Goal: Transaction & Acquisition: Purchase product/service

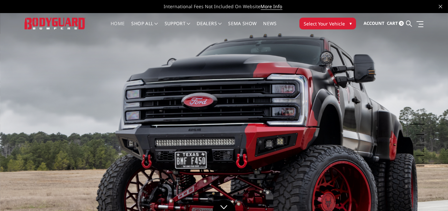
click at [312, 19] on button "Select Your Vehicle ▾" at bounding box center [327, 24] width 57 height 12
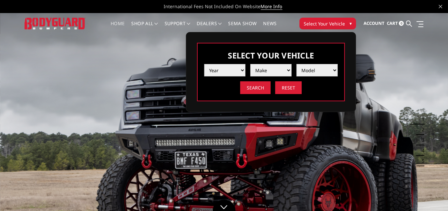
click at [239, 71] on select "Year 2025 2024 2023 2022 2021 2020 2019 2018 2017 2016 2015 2014 2013 2012 2011…" at bounding box center [224, 70] width 41 height 12
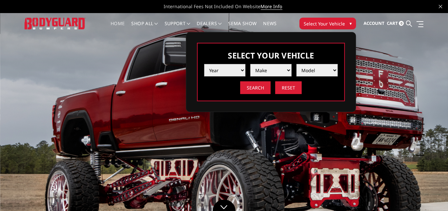
select select "yr_2017"
click at [204, 64] on select "Year 2025 2024 2023 2022 2021 2020 2019 2018 2017 2016 2015 2014 2013 2012 2011…" at bounding box center [224, 70] width 41 height 12
click at [263, 74] on select "Make Chevrolet Ford GMC Nissan Ram Toyota" at bounding box center [270, 70] width 41 height 12
select select "mk_ford"
click at [250, 64] on select "Make Chevrolet Ford GMC Nissan Ram Toyota" at bounding box center [270, 70] width 41 height 12
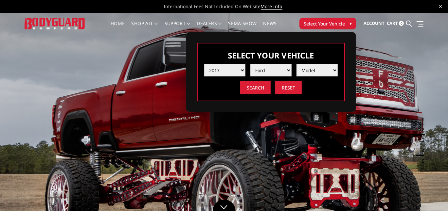
click at [300, 69] on select "Model F150 F150 Raptor F250 / F350 F450 F550" at bounding box center [316, 70] width 41 height 12
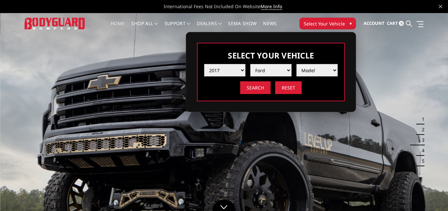
select select "md_f450"
click at [296, 64] on select "Model F150 F150 Raptor F250 / F350 F450 F550" at bounding box center [316, 70] width 41 height 12
click at [258, 91] on input "Search" at bounding box center [255, 87] width 30 height 13
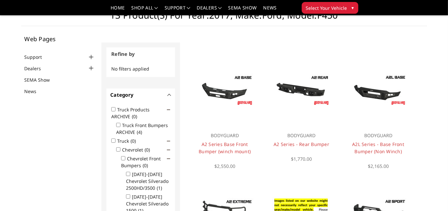
scroll to position [19, 0]
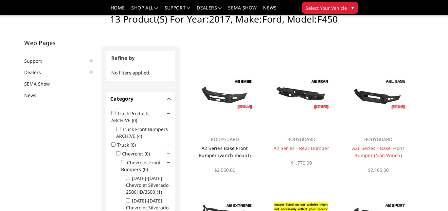
click at [223, 149] on link "A2 Series Base Front Bumper (winch mount)" at bounding box center [224, 151] width 52 height 13
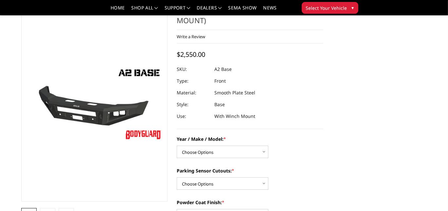
scroll to position [92, 0]
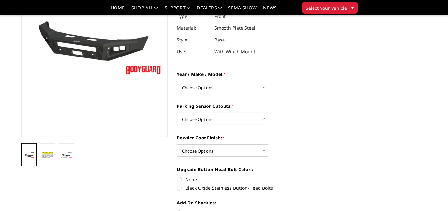
click at [65, 154] on img at bounding box center [65, 155] width 11 height 7
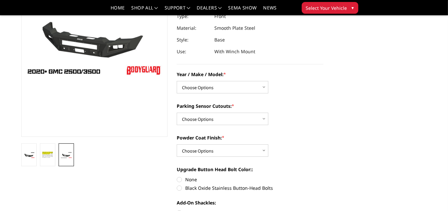
click at [51, 151] on img at bounding box center [47, 155] width 11 height 8
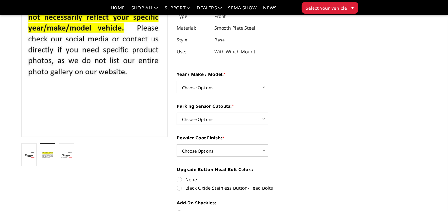
scroll to position [83, 0]
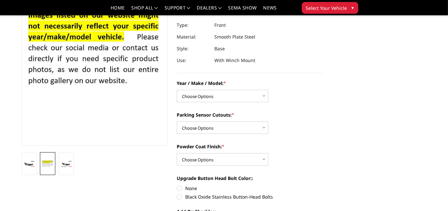
click at [31, 158] on link at bounding box center [28, 163] width 15 height 23
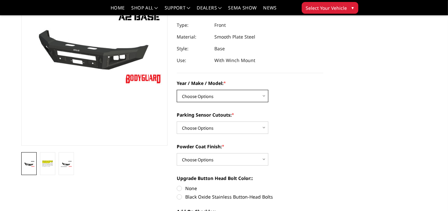
click at [212, 91] on select "Choose Options Chevrolet 20-23 2500 / 3500 Ford 17-22 F250 / F350 Ford 17-22 F4…" at bounding box center [223, 96] width 92 height 12
select select "827"
click at [177, 90] on select "Choose Options Chevrolet 20-23 2500 / 3500 Ford 17-22 F250 / F350 Ford 17-22 F4…" at bounding box center [223, 96] width 92 height 12
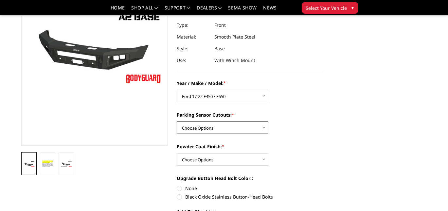
click at [223, 131] on select "Choose Options Yes - I have front parking sensors No - I do NOT have parking se…" at bounding box center [223, 128] width 92 height 12
select select "540"
click at [177, 122] on select "Choose Options Yes - I have front parking sensors No - I do NOT have parking se…" at bounding box center [223, 128] width 92 height 12
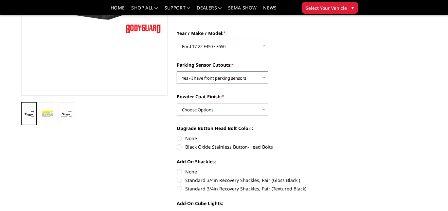
scroll to position [149, 0]
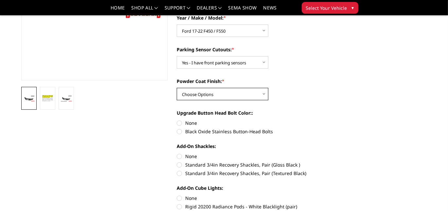
click at [212, 95] on select "Choose Options Bare metal (included) Texture Black Powder Coat" at bounding box center [223, 94] width 92 height 12
select select "518"
click at [177, 88] on select "Choose Options Bare metal (included) Texture Black Powder Coat" at bounding box center [223, 94] width 92 height 12
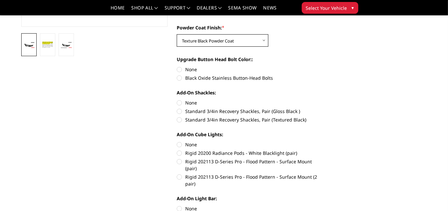
scroll to position [214, 0]
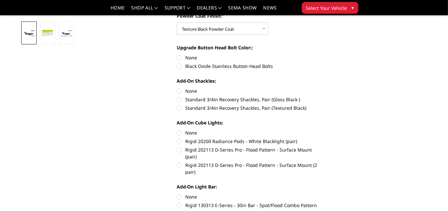
click at [183, 58] on label "None" at bounding box center [250, 57] width 146 height 7
click at [177, 55] on input "None" at bounding box center [177, 54] width 0 height 0
radio input "true"
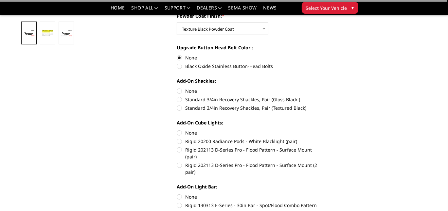
click at [192, 92] on label "None" at bounding box center [250, 91] width 146 height 7
click at [177, 88] on input "None" at bounding box center [177, 88] width 0 height 0
radio input "true"
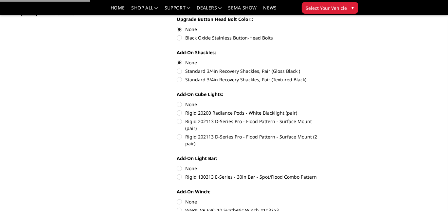
scroll to position [247, 0]
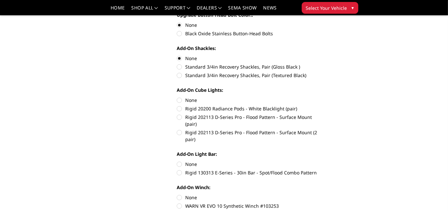
click at [190, 99] on label "None" at bounding box center [250, 100] width 146 height 7
click at [177, 97] on input "None" at bounding box center [177, 97] width 0 height 0
radio input "true"
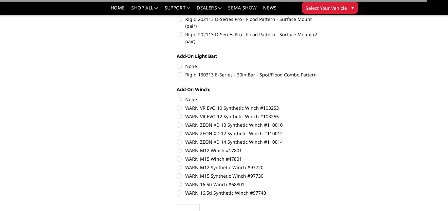
scroll to position [345, 0]
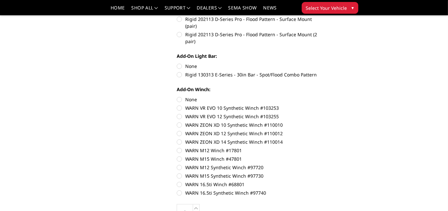
click at [188, 63] on label "None" at bounding box center [250, 66] width 146 height 7
click at [177, 63] on input "None" at bounding box center [177, 63] width 0 height 0
radio input "true"
click at [193, 96] on label "None" at bounding box center [250, 99] width 146 height 7
click at [177, 96] on input "None" at bounding box center [177, 96] width 0 height 0
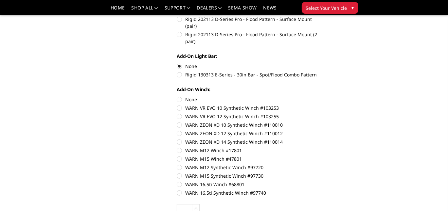
radio input "true"
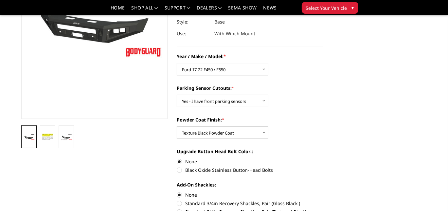
scroll to position [83, 0]
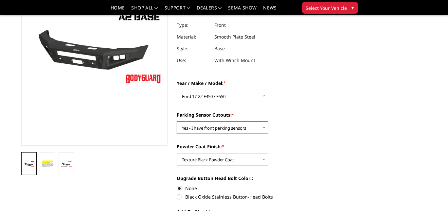
click at [245, 128] on select "Choose Options Yes - I have front parking sensors No - I do NOT have parking se…" at bounding box center [223, 128] width 92 height 12
select select "541"
click at [177, 122] on select "Choose Options Yes - I have front parking sensors No - I do NOT have parking se…" at bounding box center [223, 128] width 92 height 12
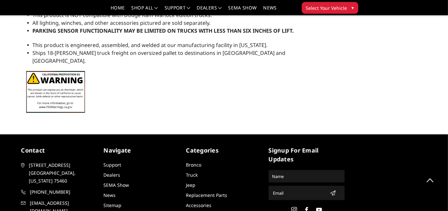
scroll to position [877, 0]
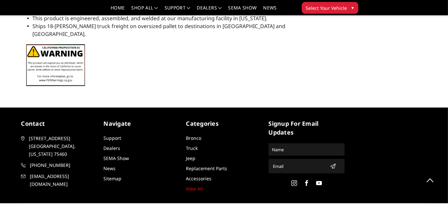
click at [213, 165] on link "Replacement Parts" at bounding box center [206, 168] width 41 height 6
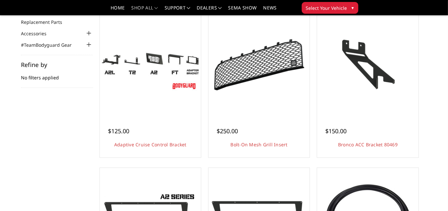
scroll to position [65, 0]
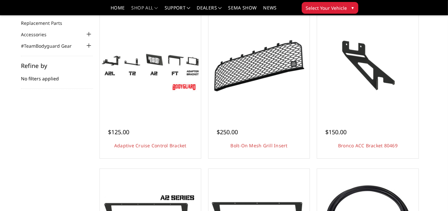
click at [166, 126] on div at bounding box center [150, 124] width 85 height 7
click at [172, 159] on link "Choose Options" at bounding box center [150, 163] width 49 height 12
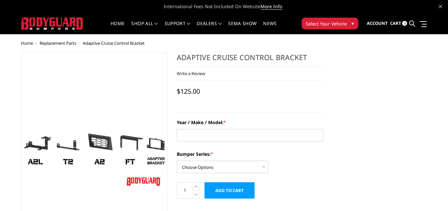
click at [220, 143] on div "Year / Make / Model: * Bumper Series: * Choose Options Freedom Series - truck f…" at bounding box center [250, 146] width 146 height 54
click at [218, 134] on input "Year / Make / Model: *" at bounding box center [250, 135] width 146 height 12
type input "2017 Ford F450"
click at [219, 162] on select "Choose Options Freedom Series - truck front (winch) Freedom Series - truck fron…" at bounding box center [223, 167] width 92 height 12
select select "4319"
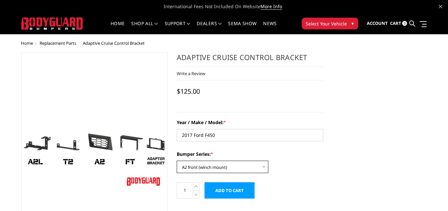
click at [177, 161] on select "Choose Options Freedom Series - truck front (winch) Freedom Series - truck fron…" at bounding box center [223, 167] width 92 height 12
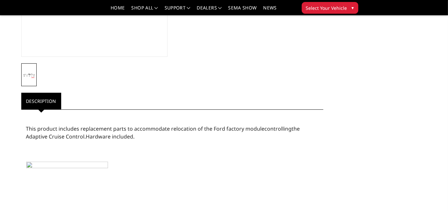
scroll to position [229, 0]
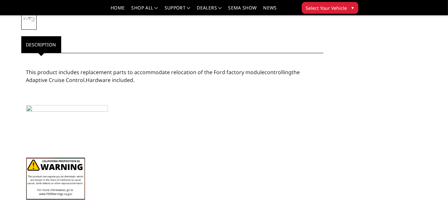
click at [32, 110] on img at bounding box center [67, 120] width 82 height 31
click at [29, 110] on img at bounding box center [67, 120] width 82 height 31
click at [42, 110] on img at bounding box center [67, 120] width 82 height 31
click at [42, 109] on img at bounding box center [67, 120] width 82 height 31
click at [30, 109] on img at bounding box center [67, 120] width 82 height 31
